Goal: Information Seeking & Learning: Learn about a topic

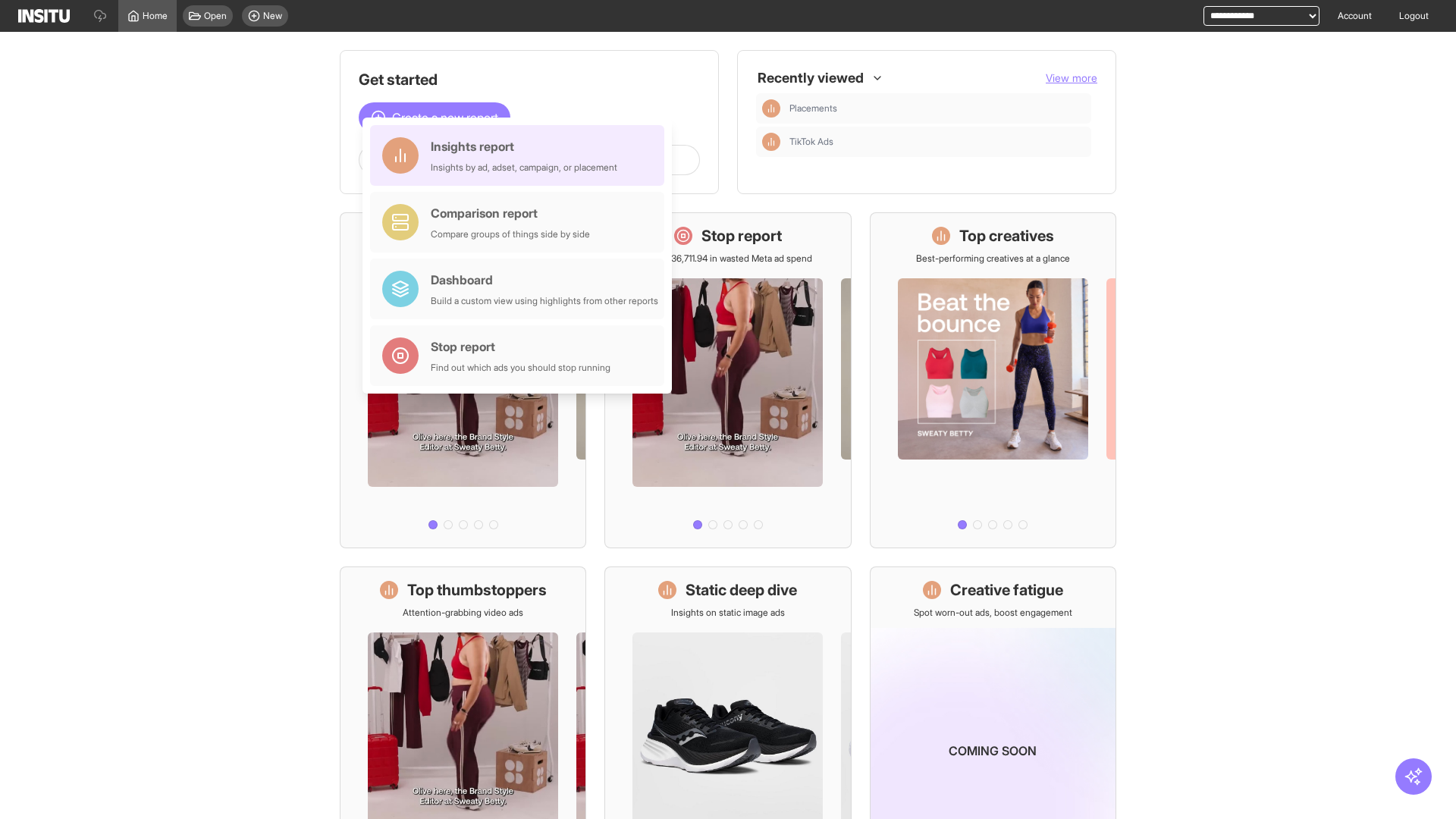
click at [521, 156] on div "Insights report Insights by ad, adset, campaign, or placement" at bounding box center [524, 155] width 187 height 37
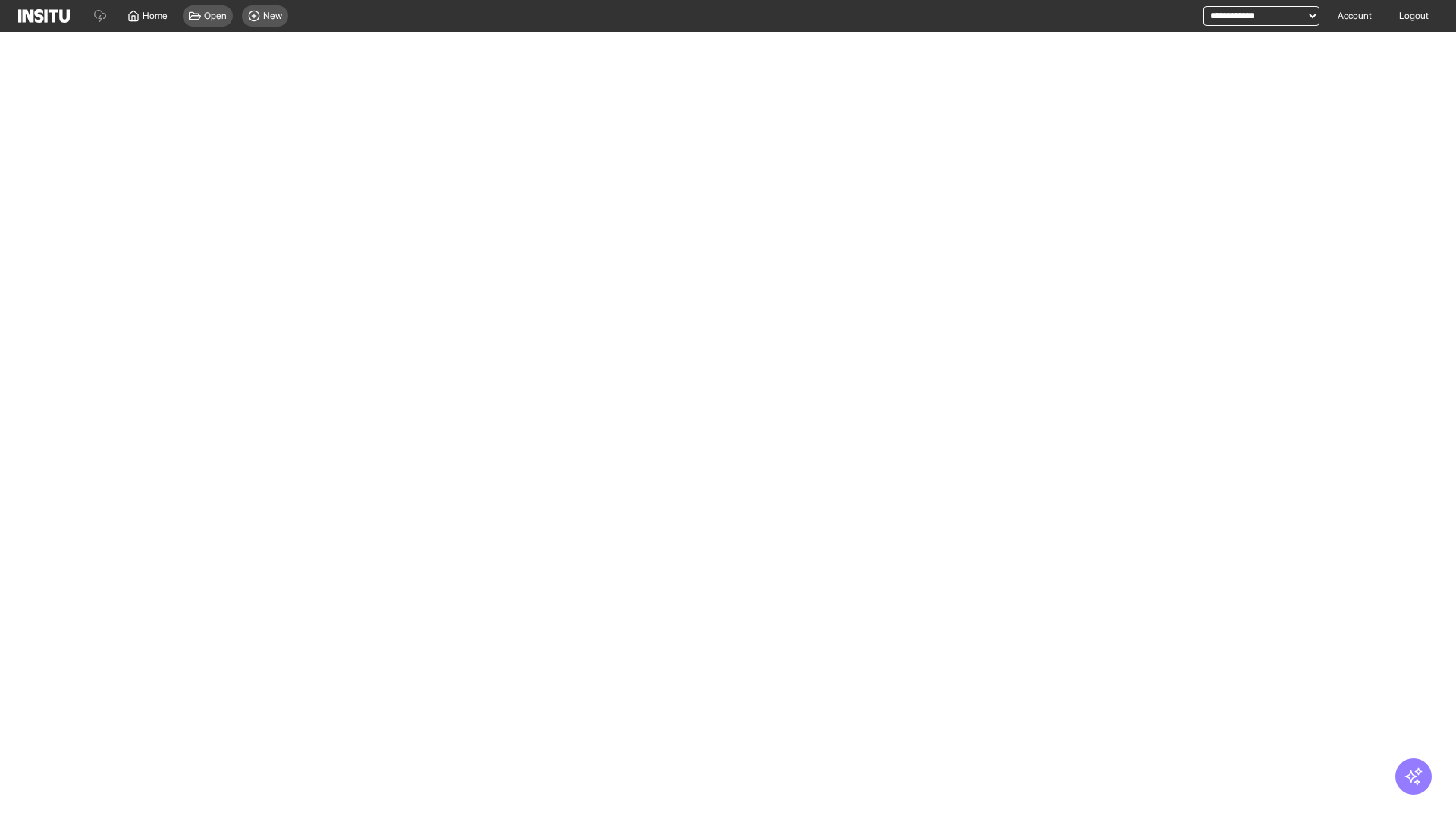
select select "**"
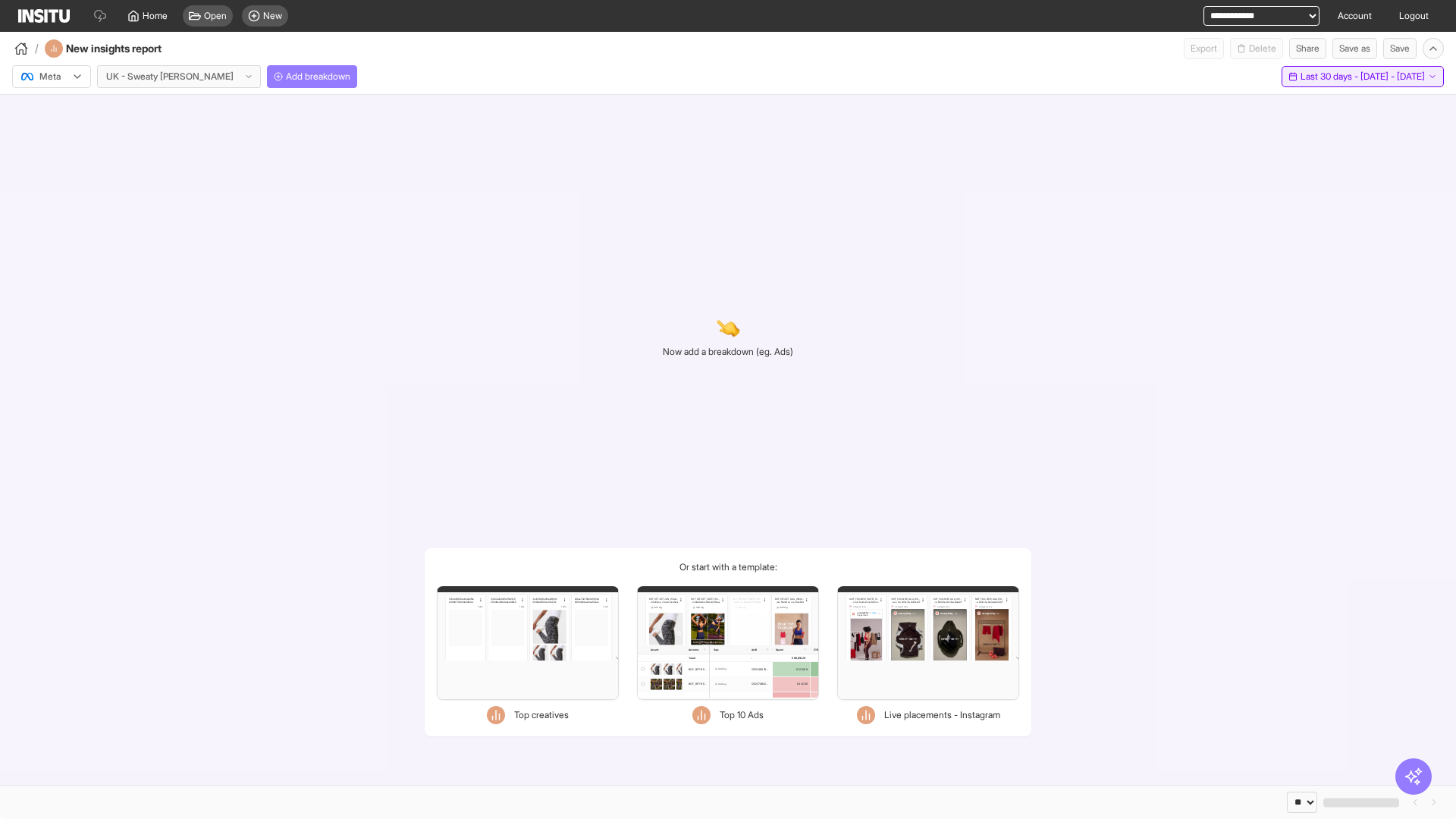
click at [1328, 76] on span "Last 30 days - [DATE] - [DATE]" at bounding box center [1363, 76] width 124 height 12
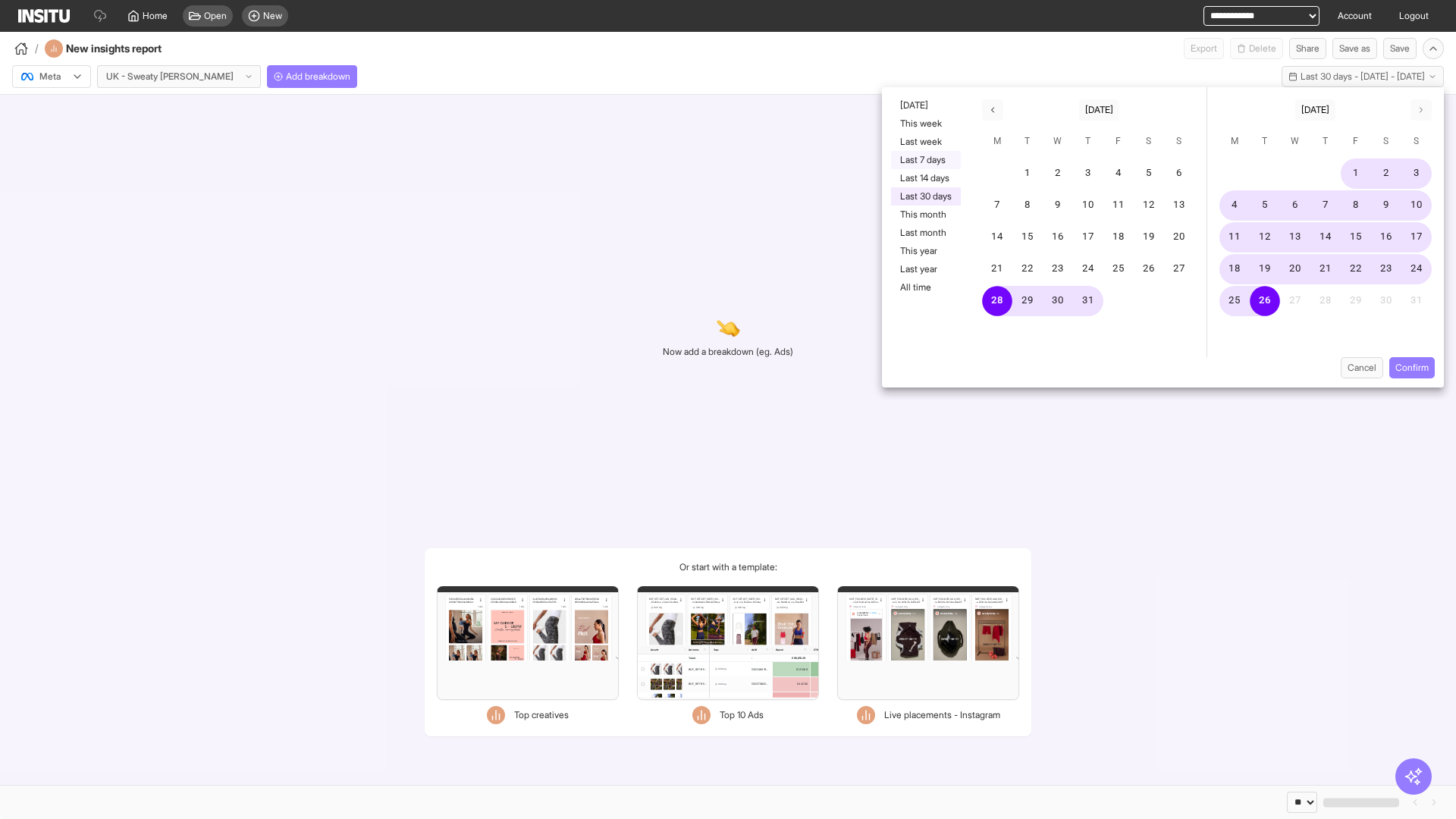
click at [924, 160] on button "Last 7 days" at bounding box center [926, 159] width 70 height 18
